Goal: Book appointment/travel/reservation

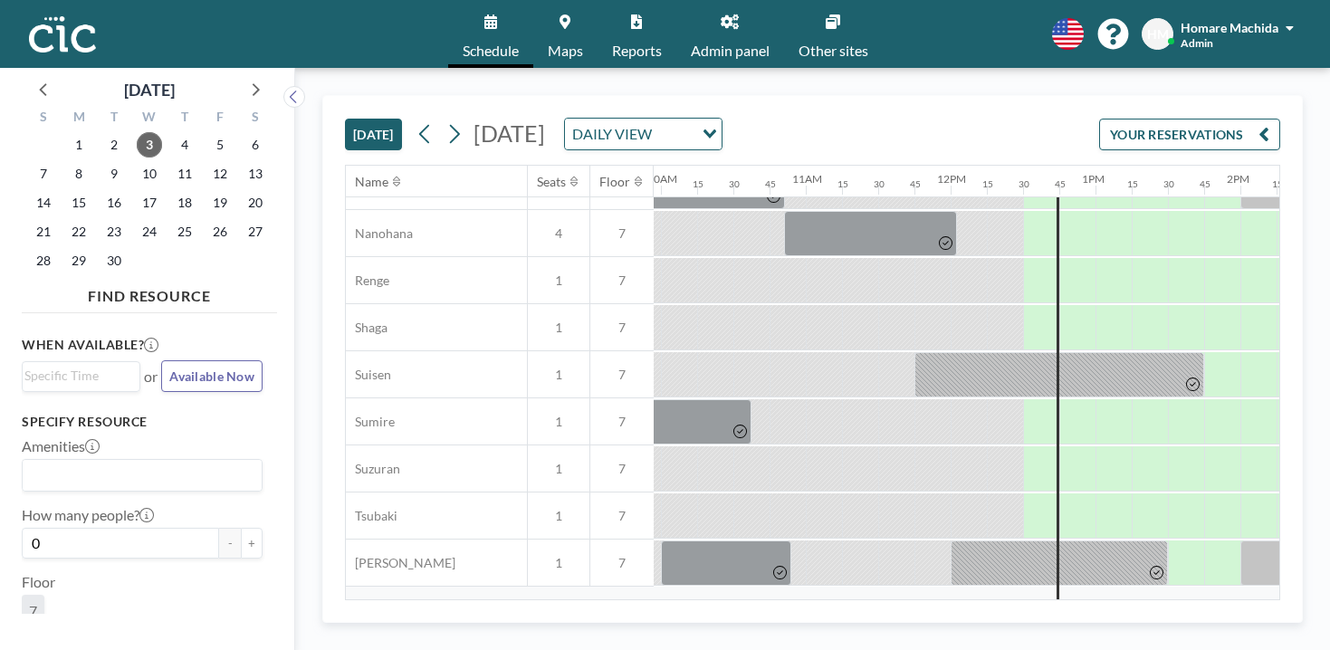
scroll to position [941, 1442]
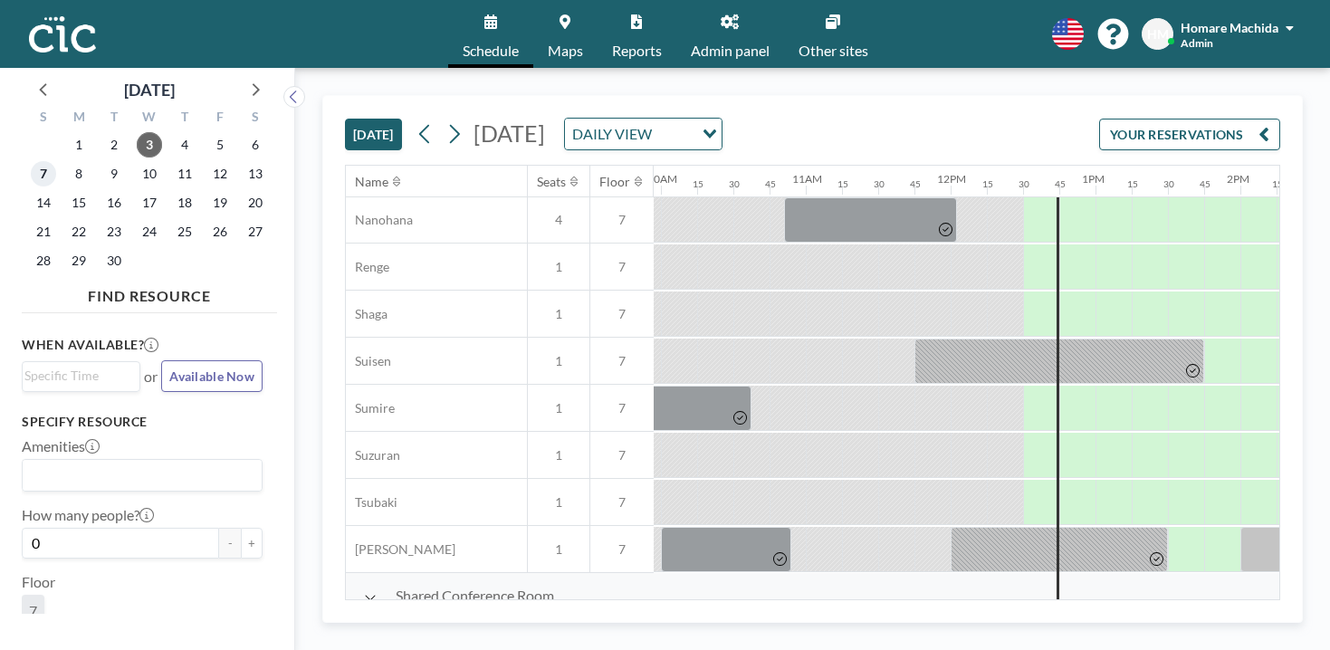
click at [38, 161] on span "7" at bounding box center [43, 173] width 25 height 25
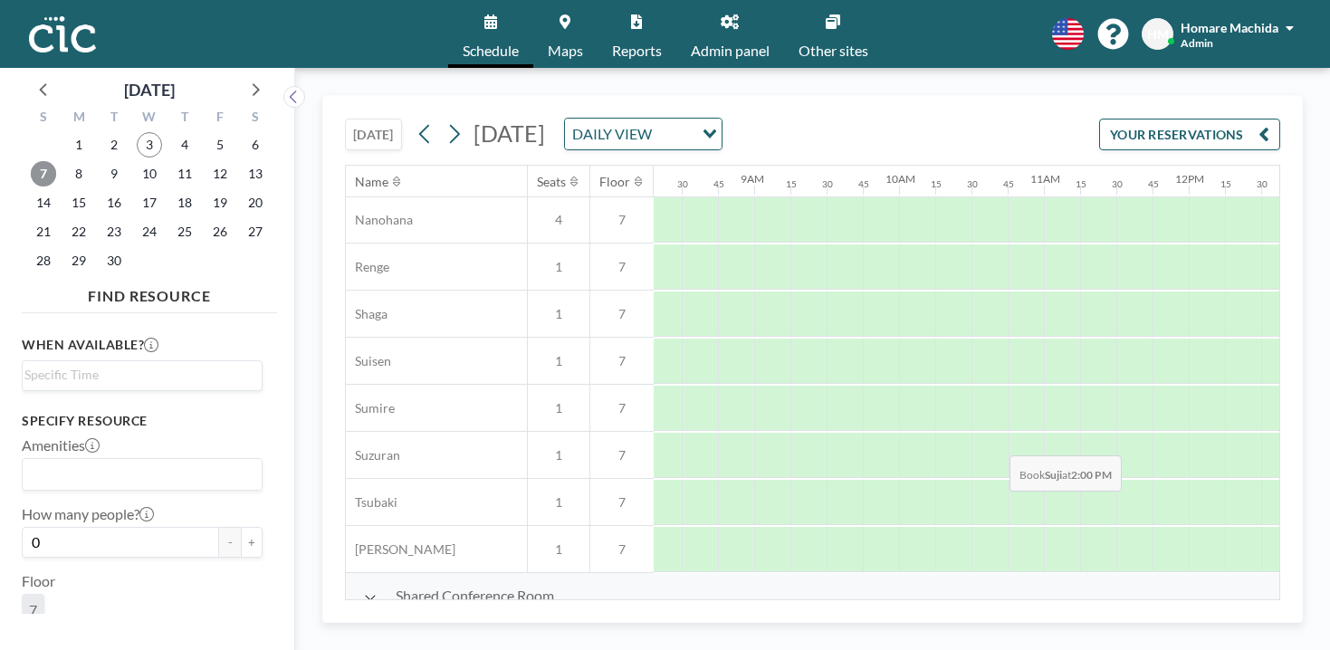
scroll to position [941, 1208]
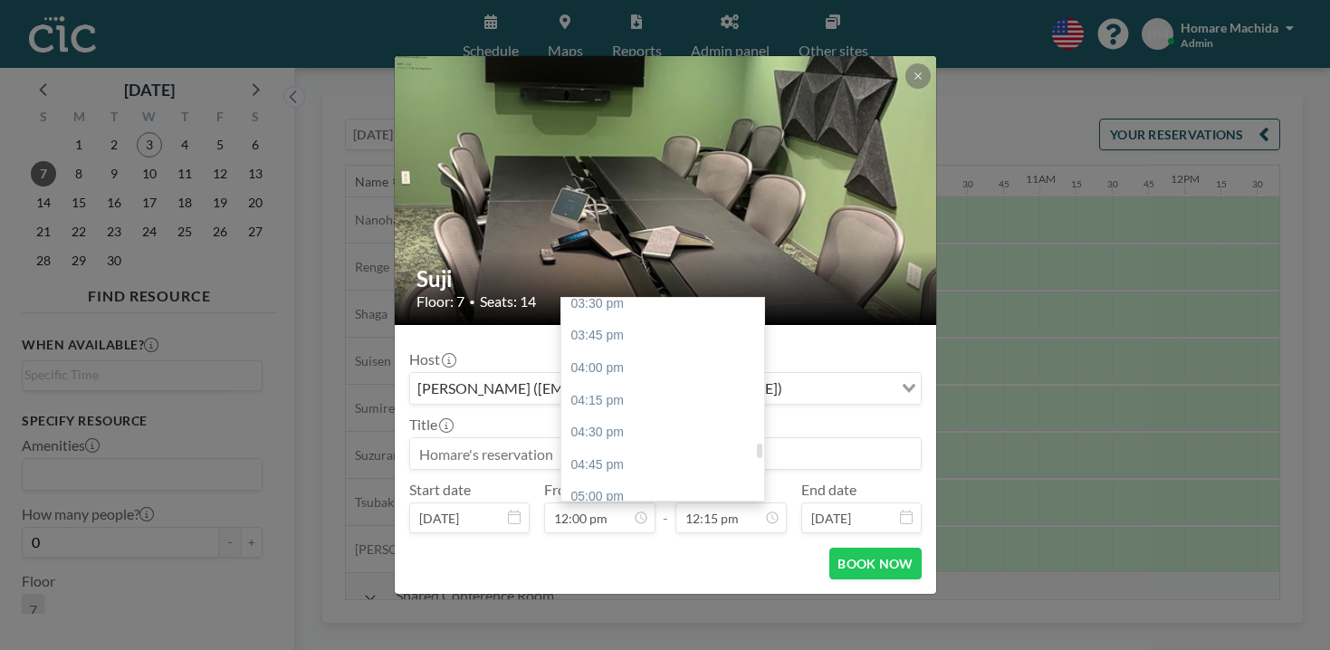
scroll to position [2009, 0]
click at [672, 609] on div "06:00 pm" at bounding box center [662, 625] width 203 height 33
type input "06:00 pm"
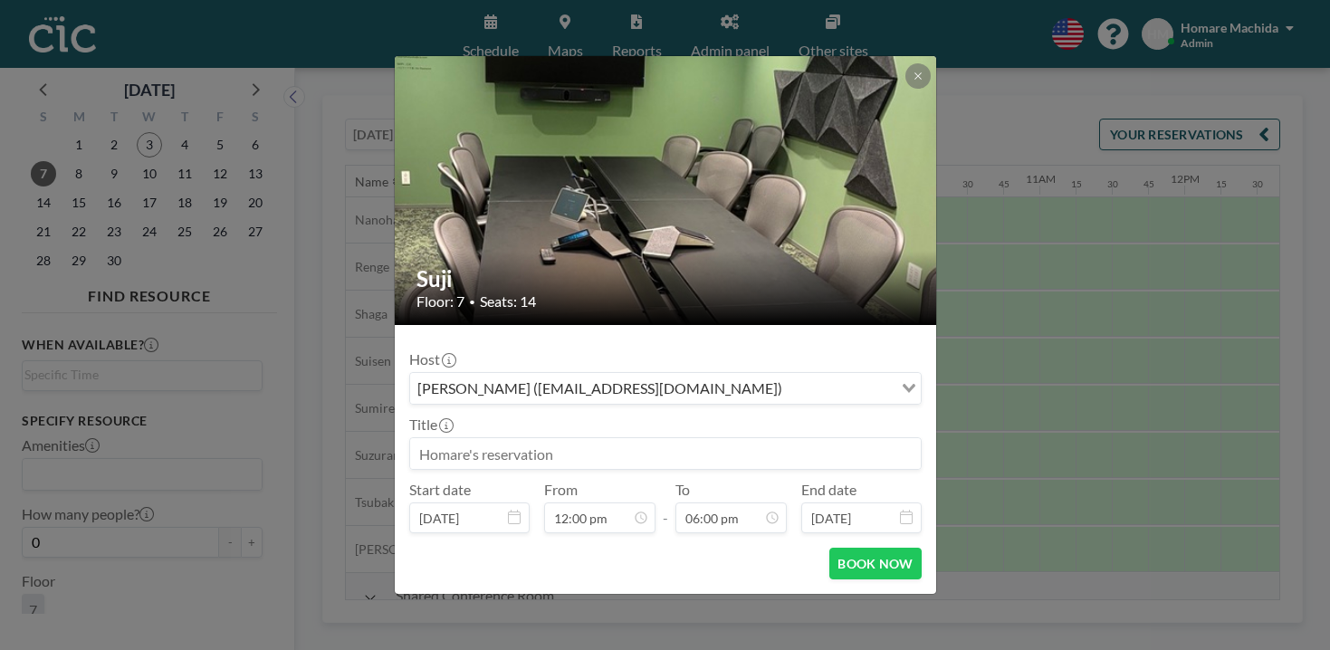
scroll to position [1387, 0]
click at [906, 89] on button at bounding box center [918, 75] width 25 height 25
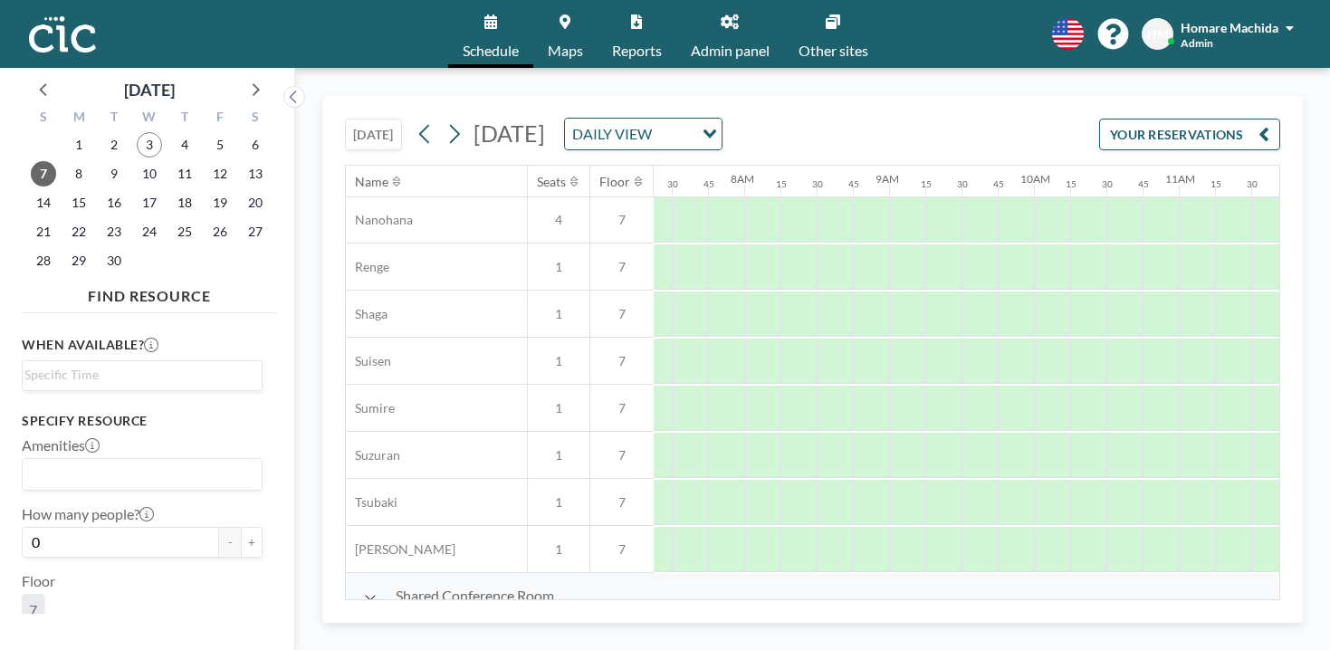
scroll to position [941, 1069]
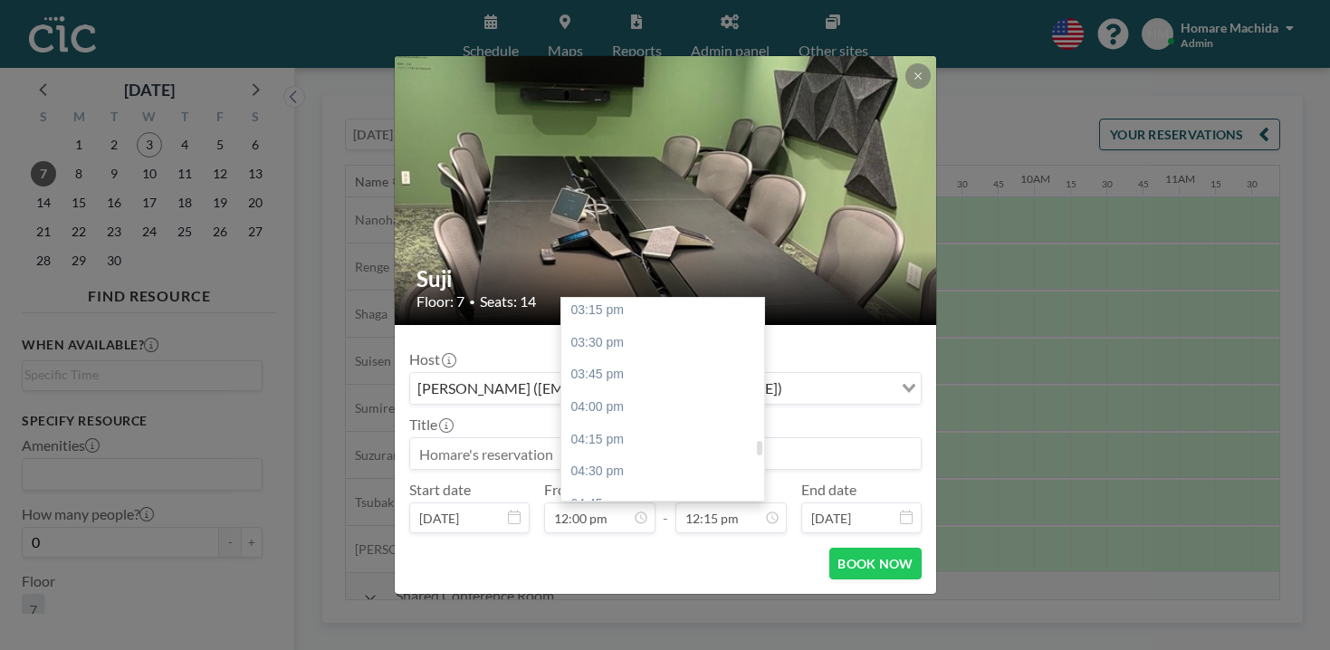
scroll to position [1970, 0]
type input "06:00 pm"
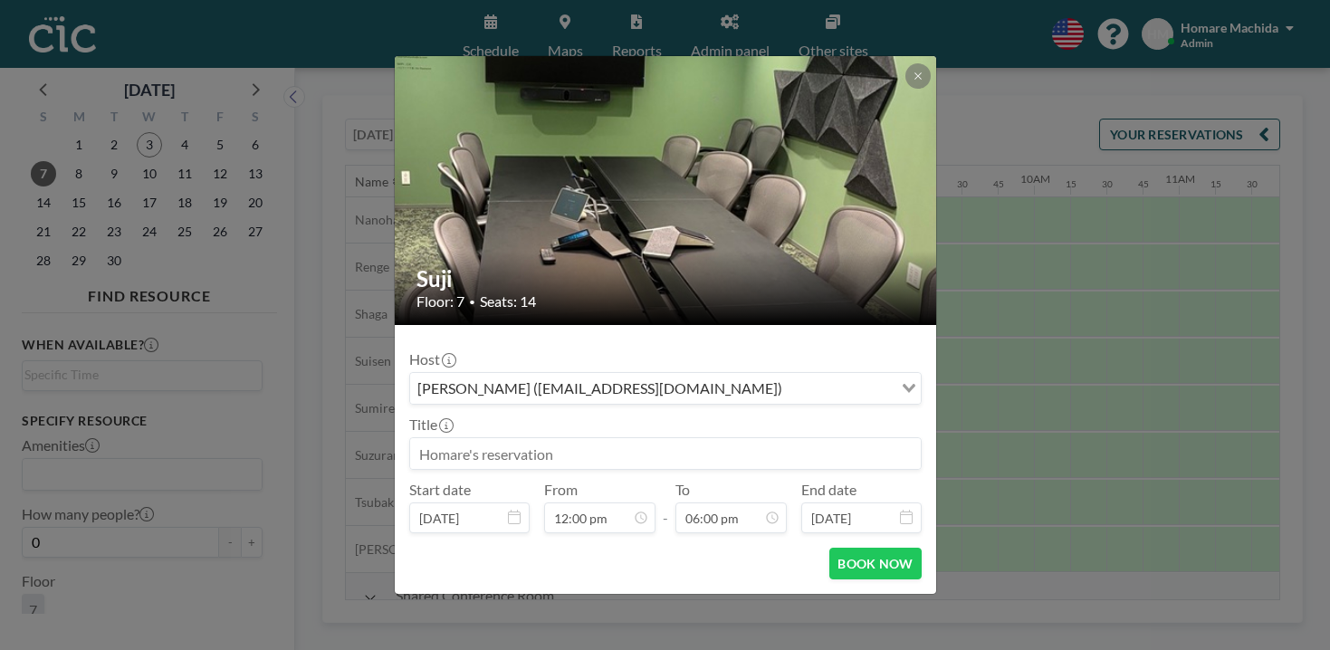
scroll to position [2081, 0]
click at [840, 548] on button "BOOK NOW" at bounding box center [874, 564] width 91 height 32
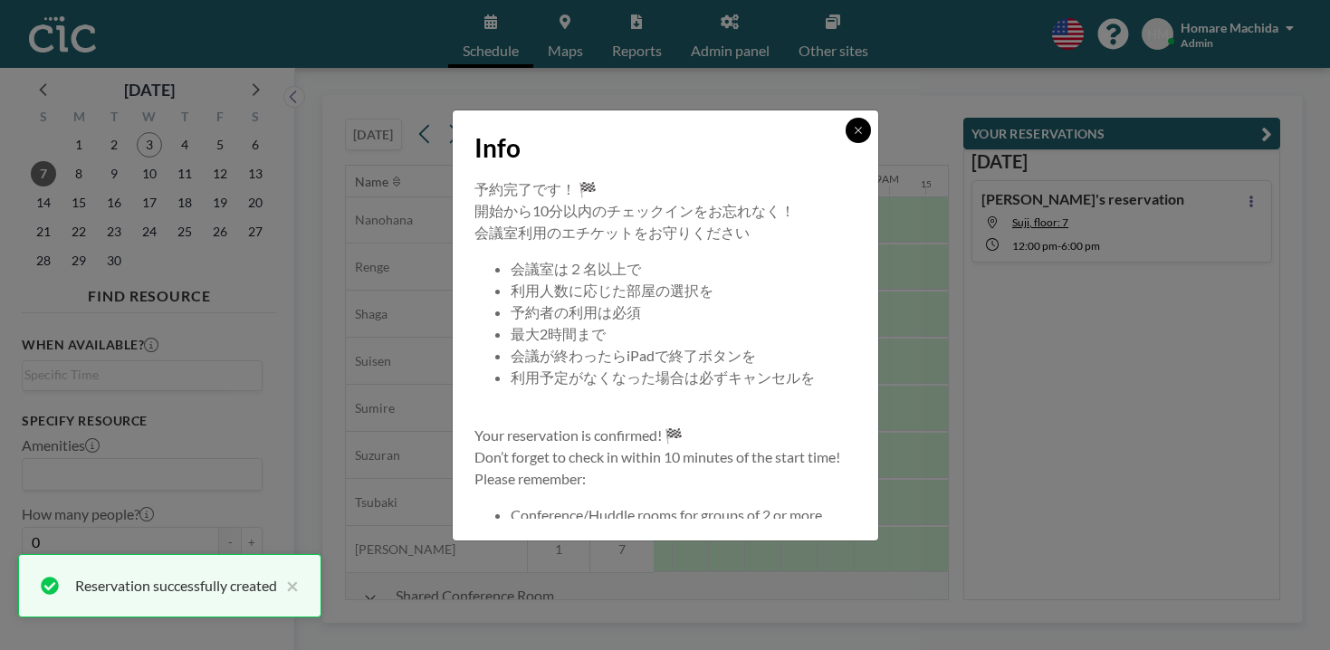
click at [853, 136] on icon at bounding box center [858, 130] width 11 height 11
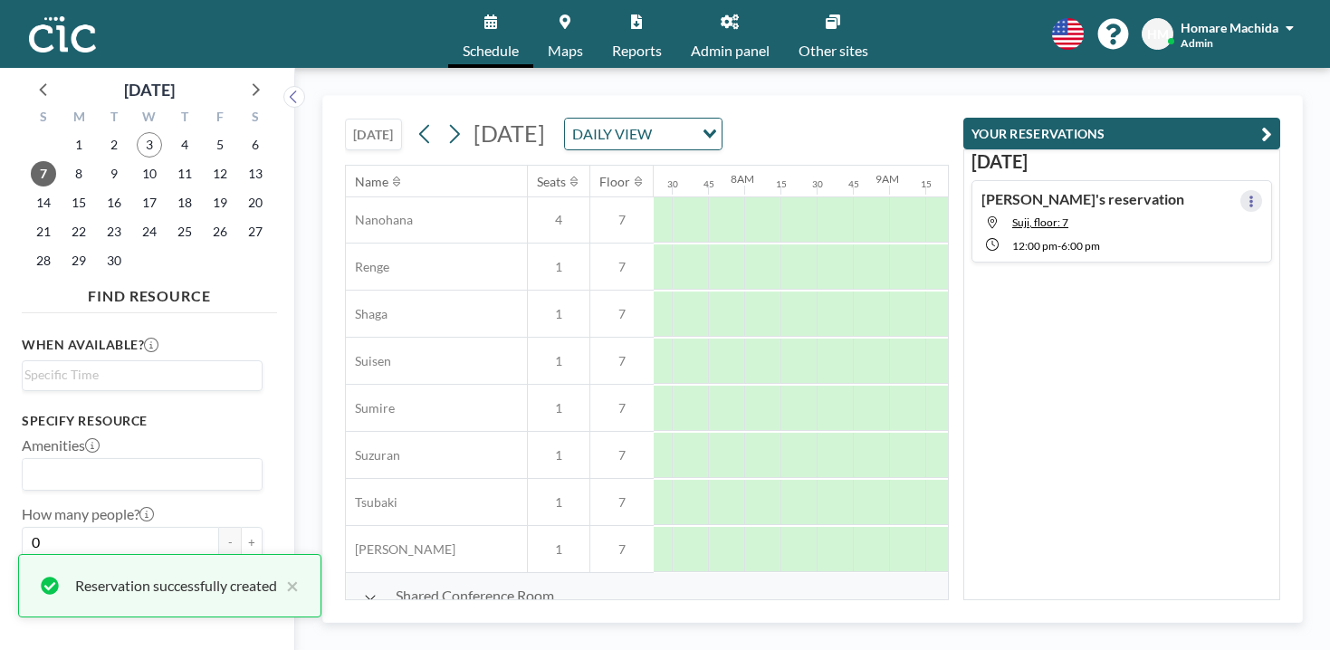
click at [1255, 196] on icon at bounding box center [1251, 202] width 7 height 12
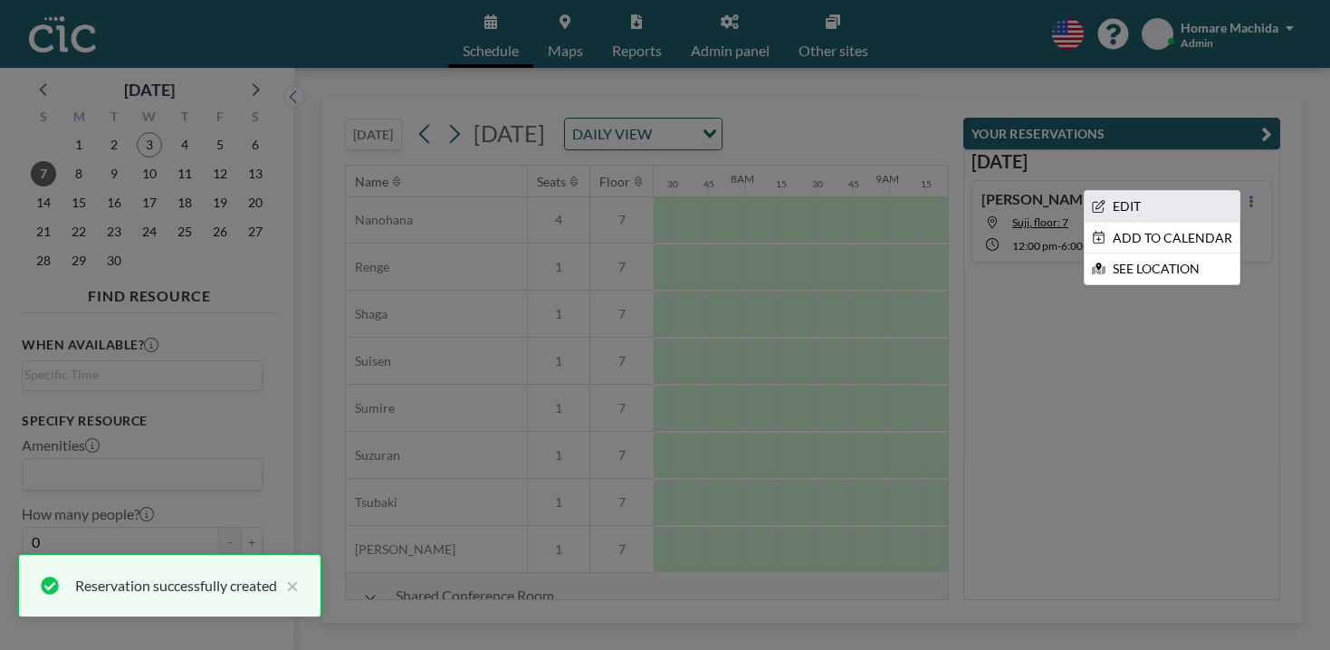
click at [1174, 191] on li "EDIT" at bounding box center [1162, 206] width 155 height 31
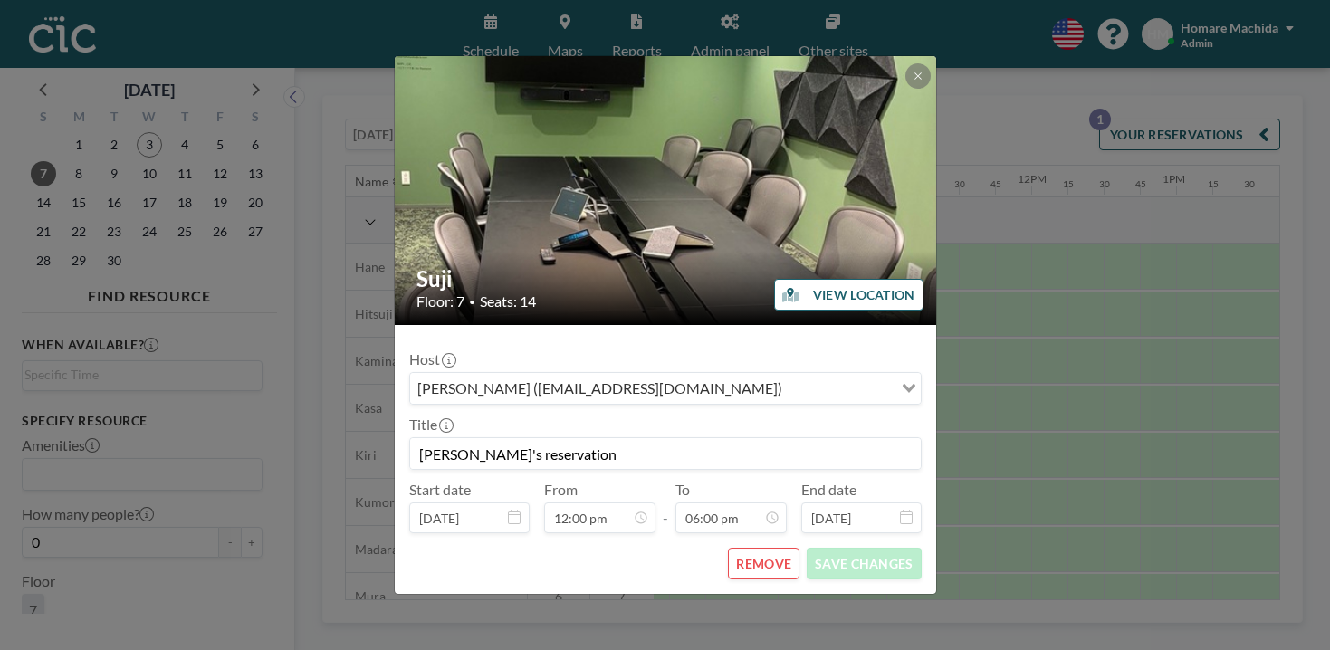
scroll to position [0, 1383]
click at [590, 438] on input "[PERSON_NAME]'s reservation" at bounding box center [665, 453] width 511 height 31
click at [582, 438] on input "[PERSON_NAME]'s reservation-Ai Confarence" at bounding box center [665, 453] width 511 height 31
click at [591, 438] on input "Ai Conference" at bounding box center [665, 453] width 511 height 31
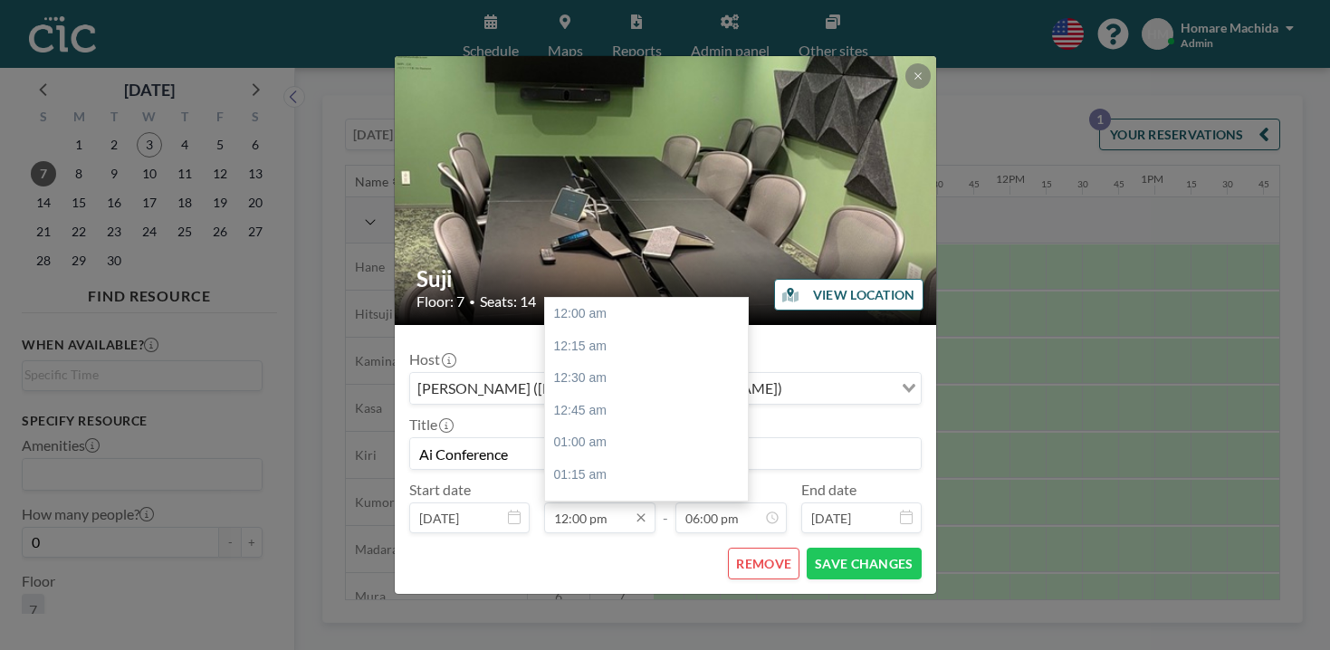
scroll to position [1387, 0]
type input "Ai Conference"
click at [665, 523] on div "12:30 pm" at bounding box center [646, 539] width 203 height 33
type input "12:30 pm"
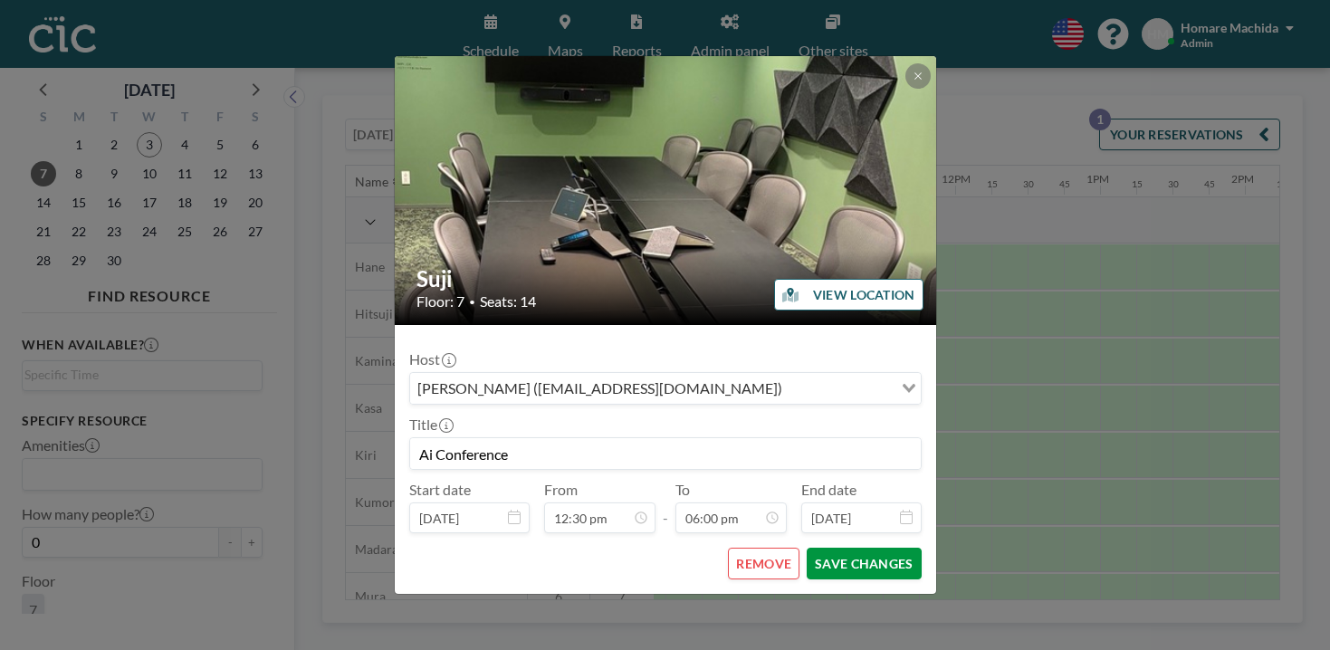
scroll to position [0, 1442]
click at [822, 548] on button "SAVE CHANGES" at bounding box center [864, 564] width 114 height 32
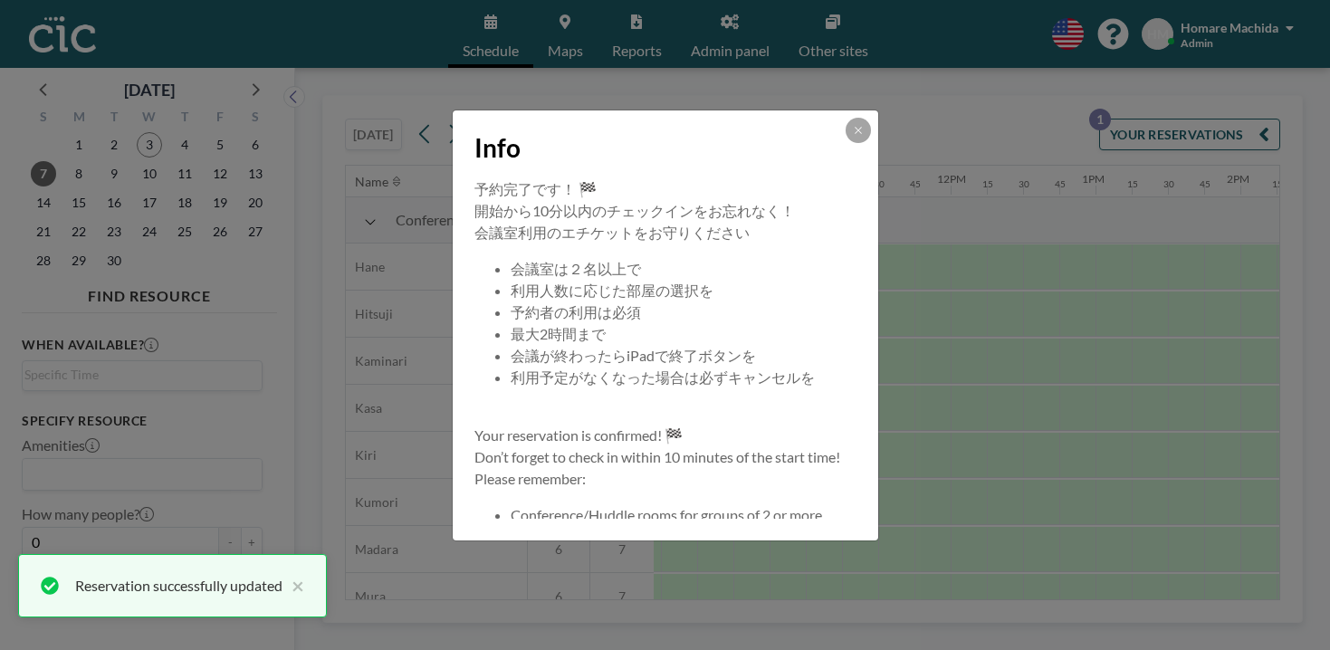
click at [846, 143] on button at bounding box center [858, 130] width 25 height 25
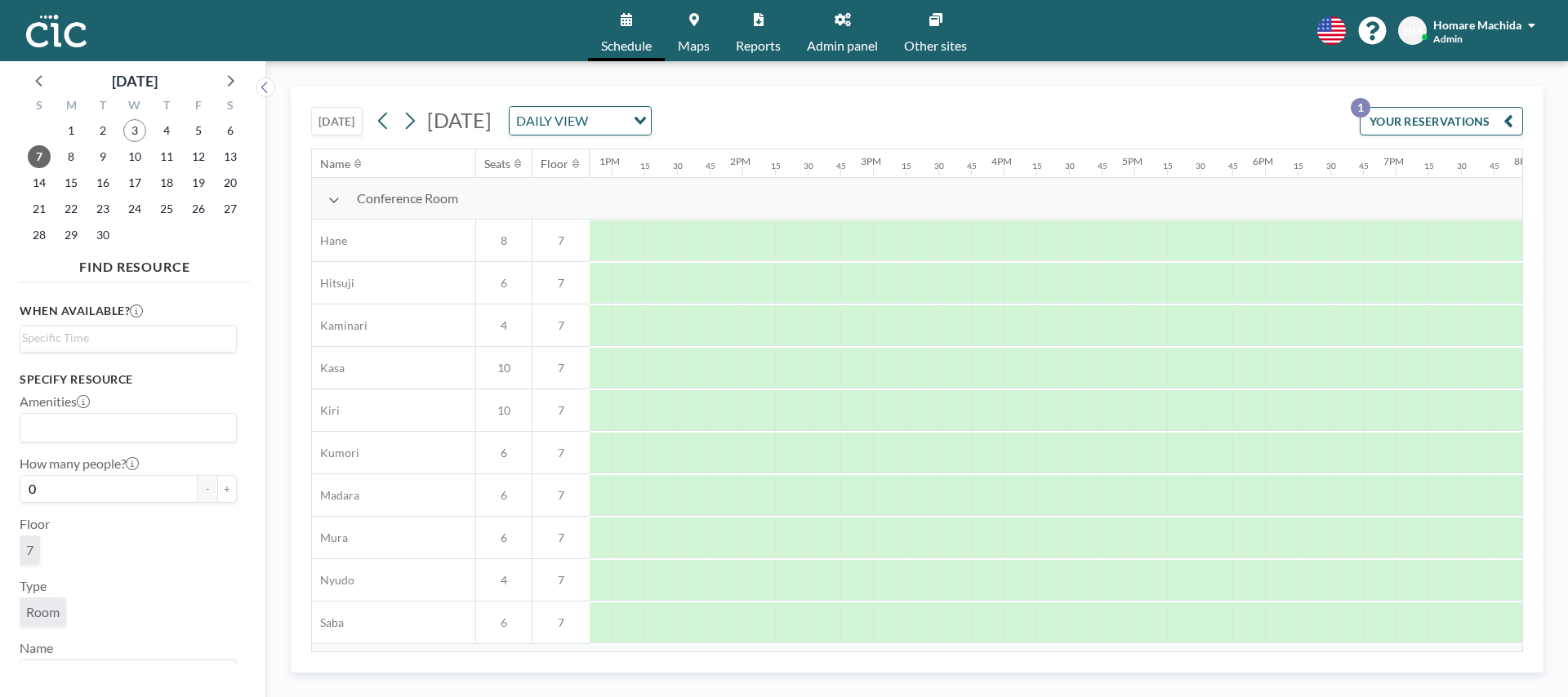
scroll to position [0, 2205]
